Goal: Check status: Check status

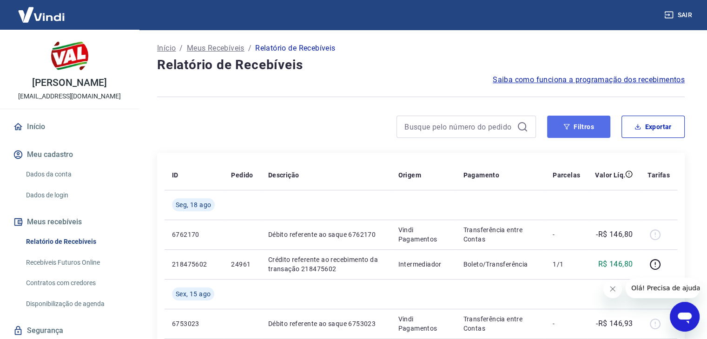
click at [599, 131] on button "Filtros" at bounding box center [578, 127] width 63 height 22
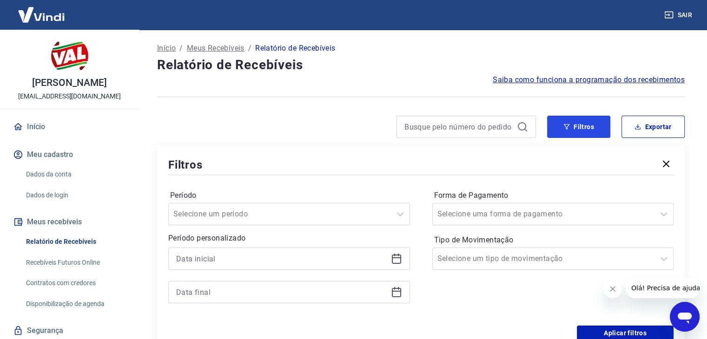
scroll to position [46, 0]
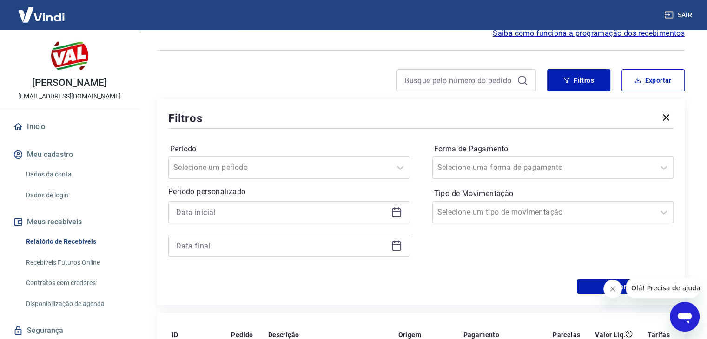
click at [396, 211] on icon at bounding box center [396, 212] width 11 height 11
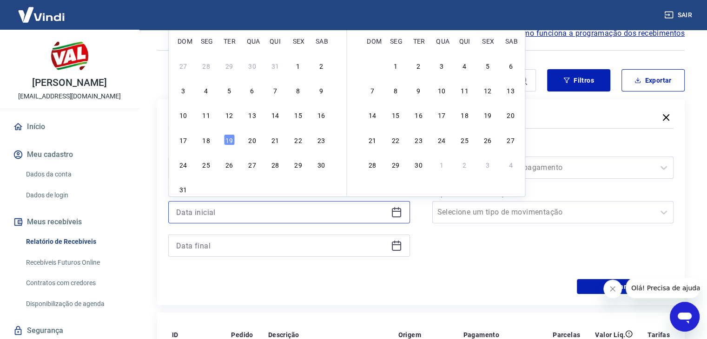
scroll to position [0, 0]
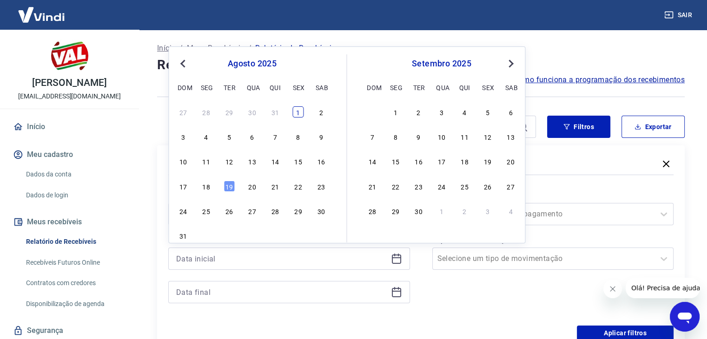
click at [298, 115] on div "1" at bounding box center [297, 111] width 11 height 11
type input "[DATE]"
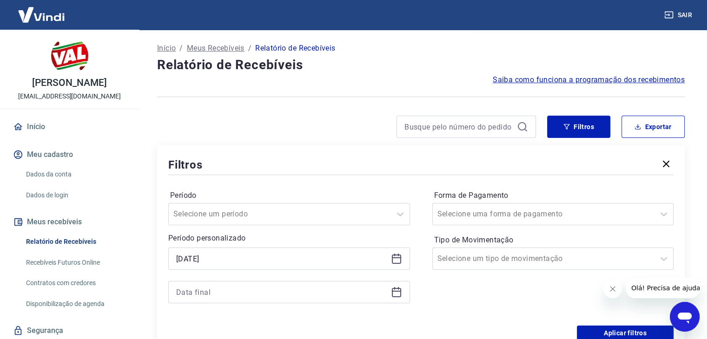
click at [400, 296] on icon at bounding box center [396, 292] width 9 height 9
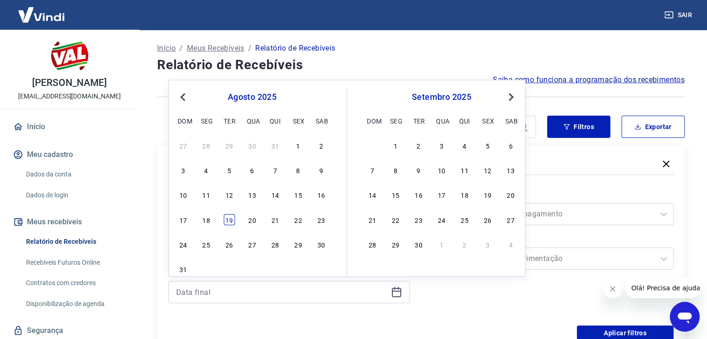
click at [228, 214] on div "19" at bounding box center [228, 219] width 11 height 11
type input "[DATE]"
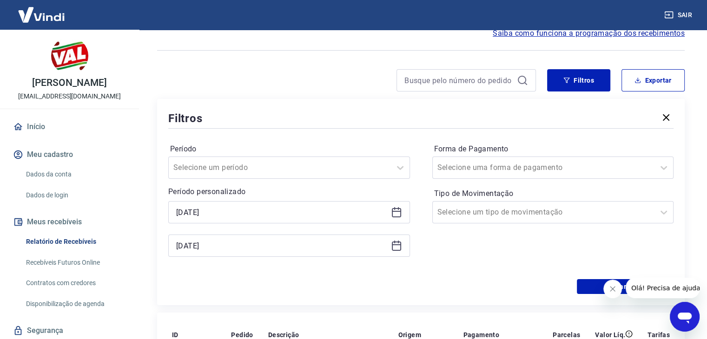
scroll to position [139, 0]
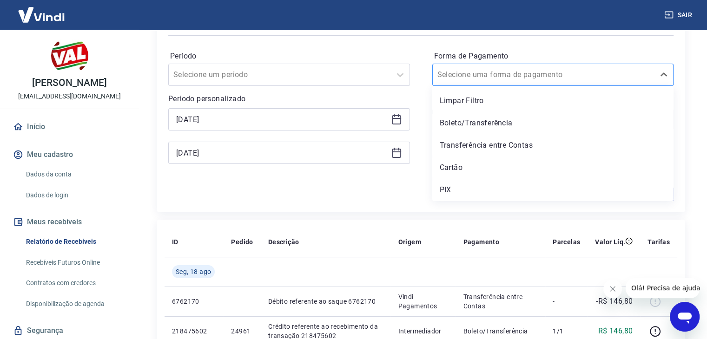
click at [492, 79] on input "Forma de Pagamento" at bounding box center [484, 74] width 94 height 11
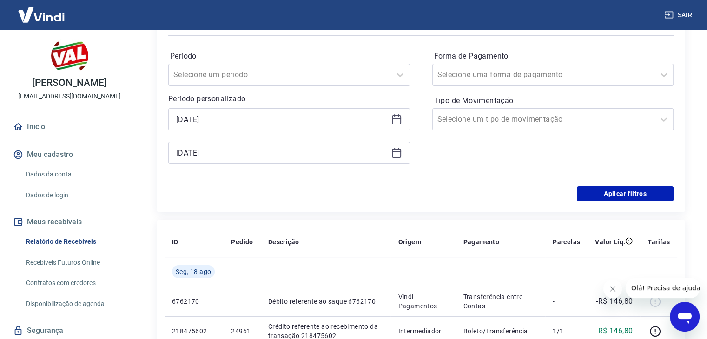
drag, startPoint x: 326, startPoint y: 220, endPoint x: 419, endPoint y: 187, distance: 98.6
click at [505, 122] on input "Tipo de Movimentação" at bounding box center [484, 119] width 94 height 11
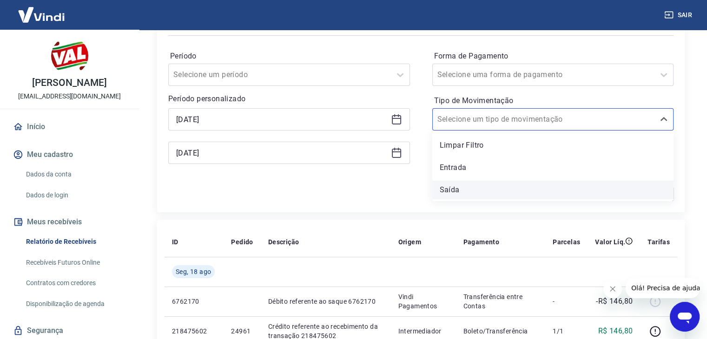
click at [451, 191] on div "Saída" at bounding box center [553, 190] width 242 height 19
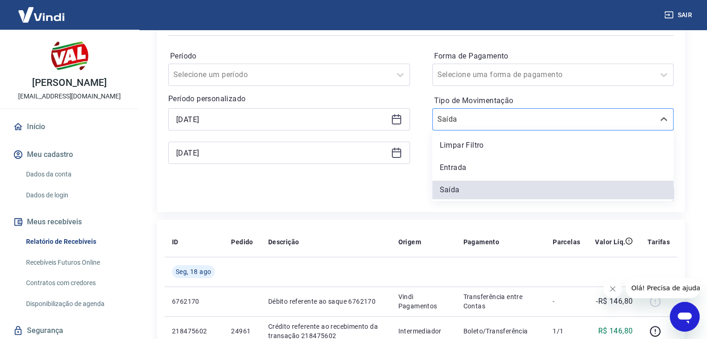
click at [464, 122] on input "Tipo de Movimentação" at bounding box center [484, 119] width 94 height 11
click at [461, 145] on div "Limpar Filtro" at bounding box center [553, 145] width 242 height 19
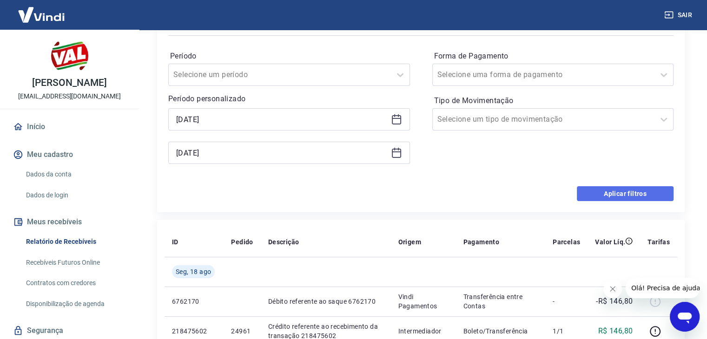
click at [590, 199] on button "Aplicar filtros" at bounding box center [625, 193] width 97 height 15
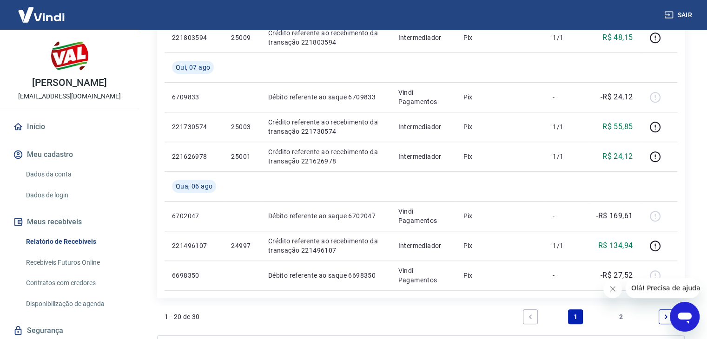
scroll to position [806, 0]
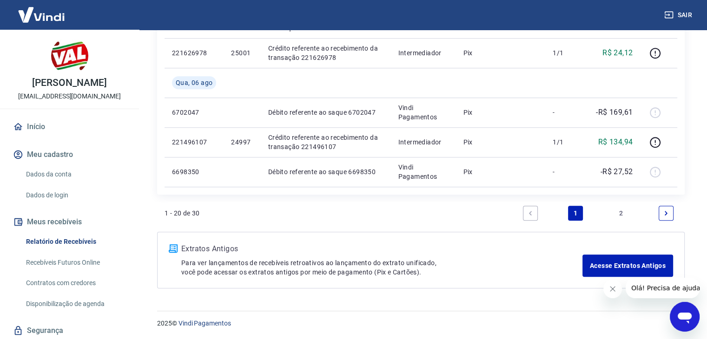
click at [615, 211] on link "2" at bounding box center [620, 213] width 15 height 15
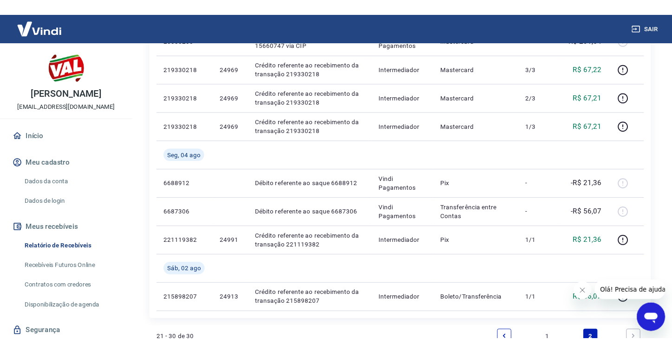
scroll to position [372, 0]
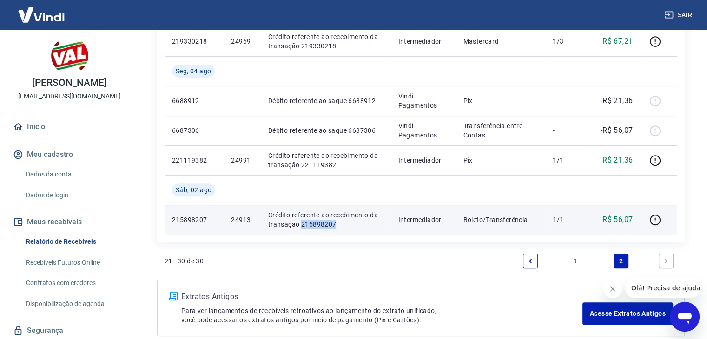
drag, startPoint x: 337, startPoint y: 229, endPoint x: 300, endPoint y: 225, distance: 37.4
click at [300, 225] on td "Crédito referente ao recebimento da transação 215898207" at bounding box center [326, 220] width 130 height 30
copy p "215898207"
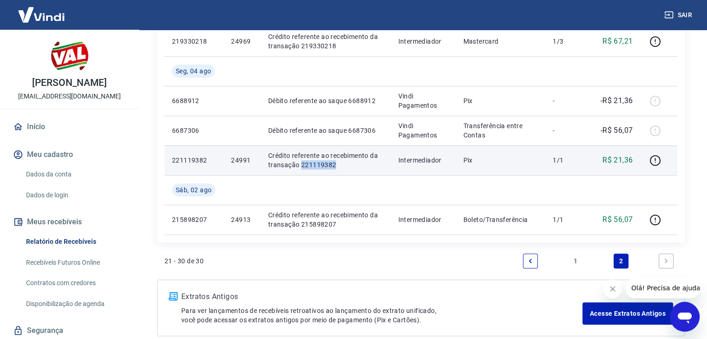
drag, startPoint x: 325, startPoint y: 167, endPoint x: 300, endPoint y: 168, distance: 25.1
click at [300, 168] on p "Crédito referente ao recebimento da transação 221119382" at bounding box center [325, 160] width 115 height 19
copy p "221119382"
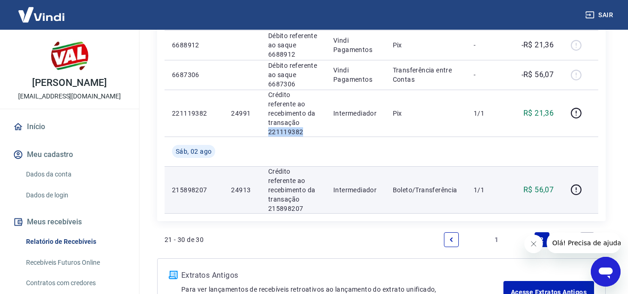
scroll to position [528, 0]
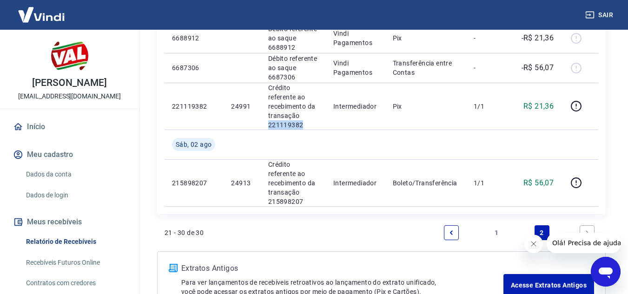
drag, startPoint x: 495, startPoint y: 167, endPoint x: 486, endPoint y: 167, distance: 9.3
click at [495, 225] on link "1" at bounding box center [496, 232] width 15 height 15
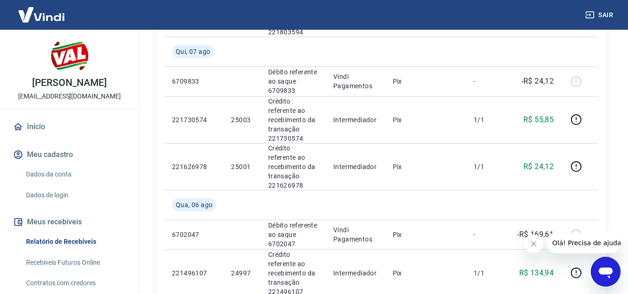
scroll to position [883, 0]
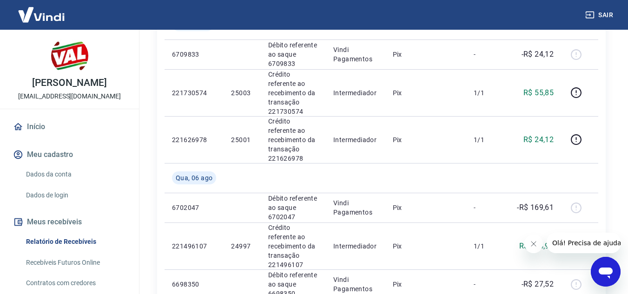
drag, startPoint x: 540, startPoint y: 217, endPoint x: 427, endPoint y: 227, distance: 113.3
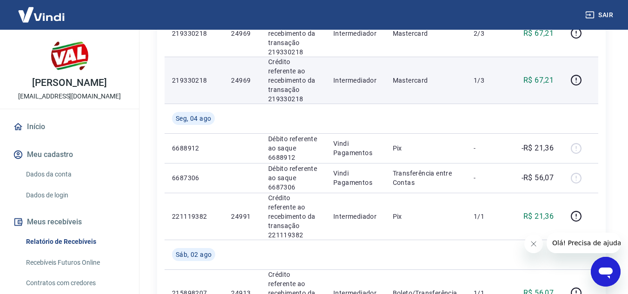
scroll to position [465, 0]
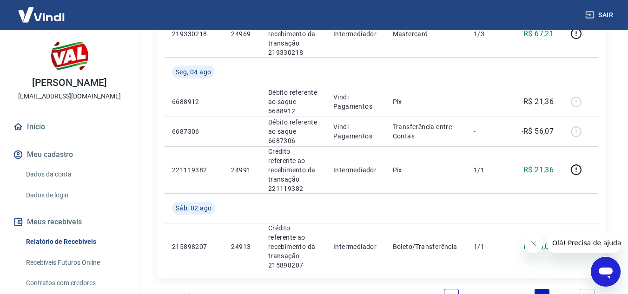
click at [493, 289] on link "1" at bounding box center [496, 296] width 15 height 15
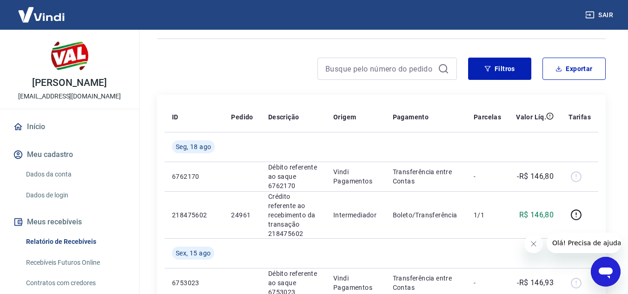
scroll to position [46, 0]
